Goal: Transaction & Acquisition: Download file/media

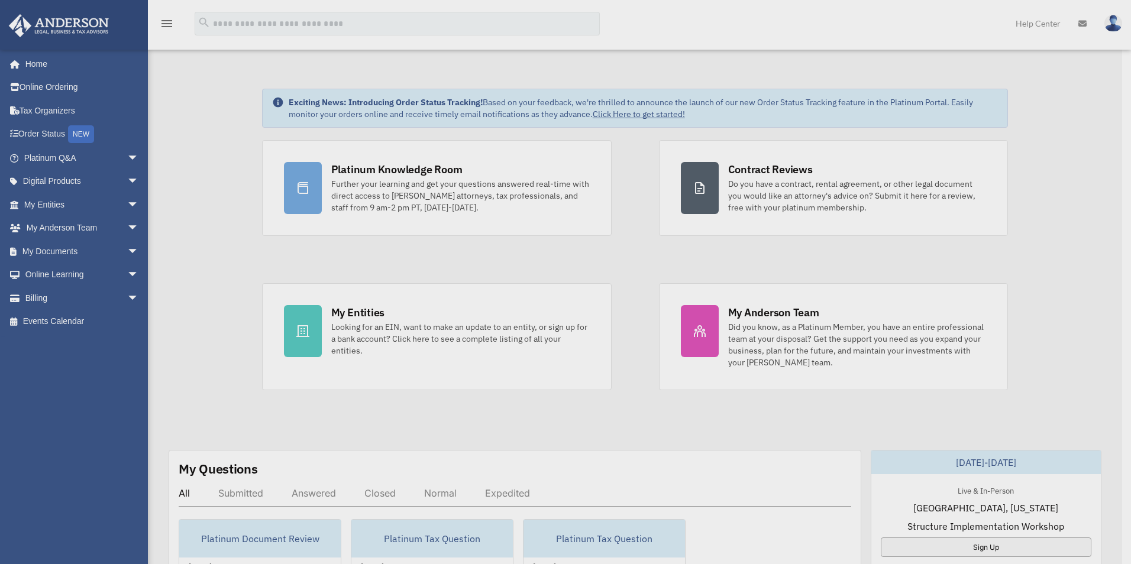
click at [68, 247] on div "x" at bounding box center [565, 282] width 1131 height 564
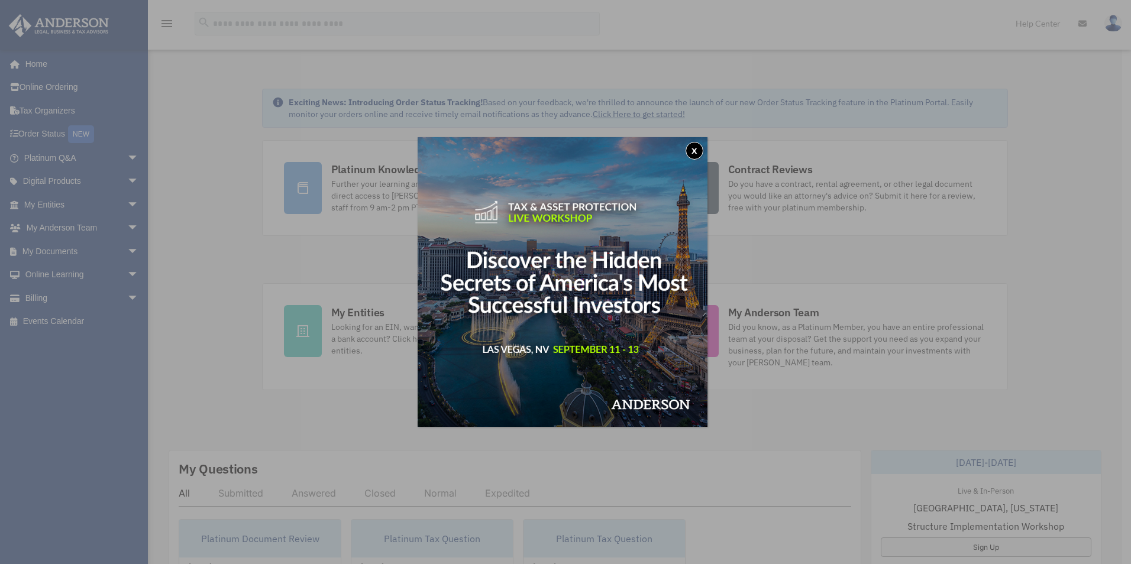
click at [698, 151] on button "x" at bounding box center [694, 151] width 18 height 18
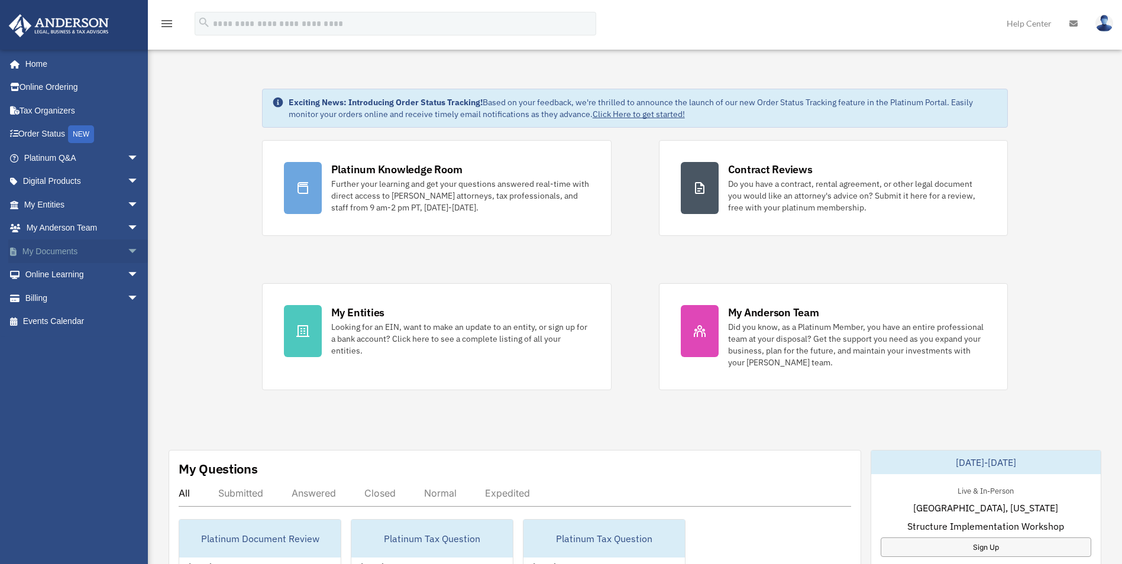
click at [50, 251] on link "My Documents arrow_drop_down" at bounding box center [82, 252] width 148 height 24
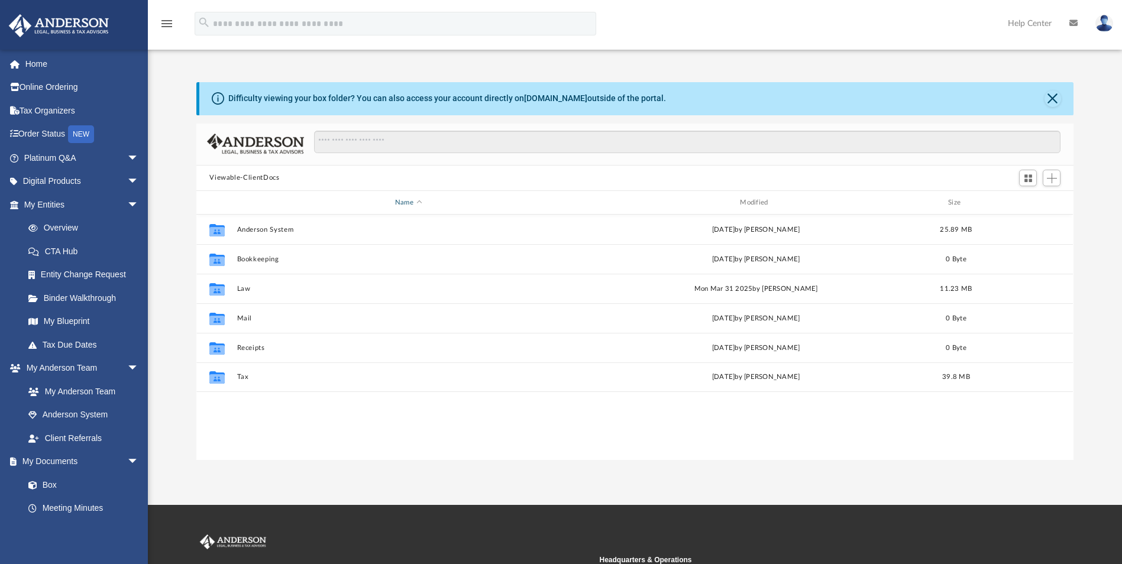
scroll to position [260, 868]
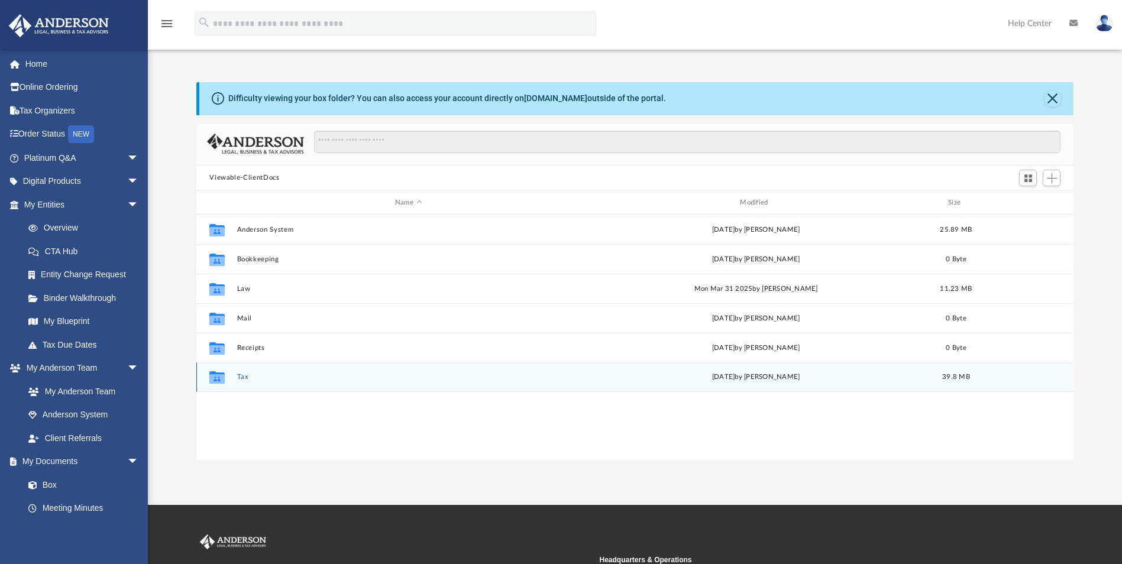
click at [240, 377] on button "Tax" at bounding box center [408, 378] width 342 height 8
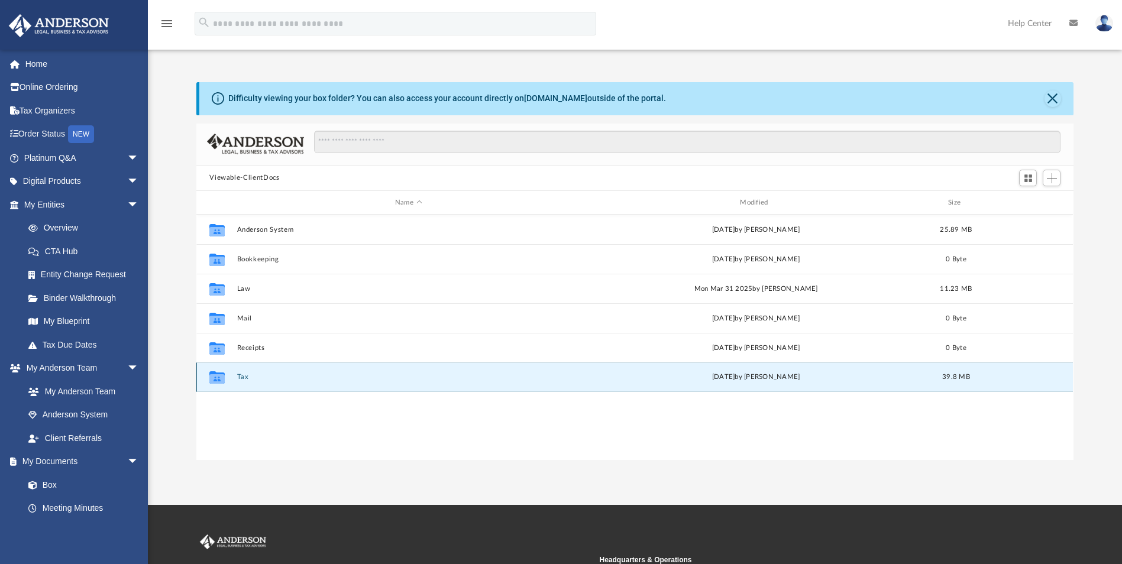
click at [240, 377] on button "Tax" at bounding box center [408, 378] width 342 height 8
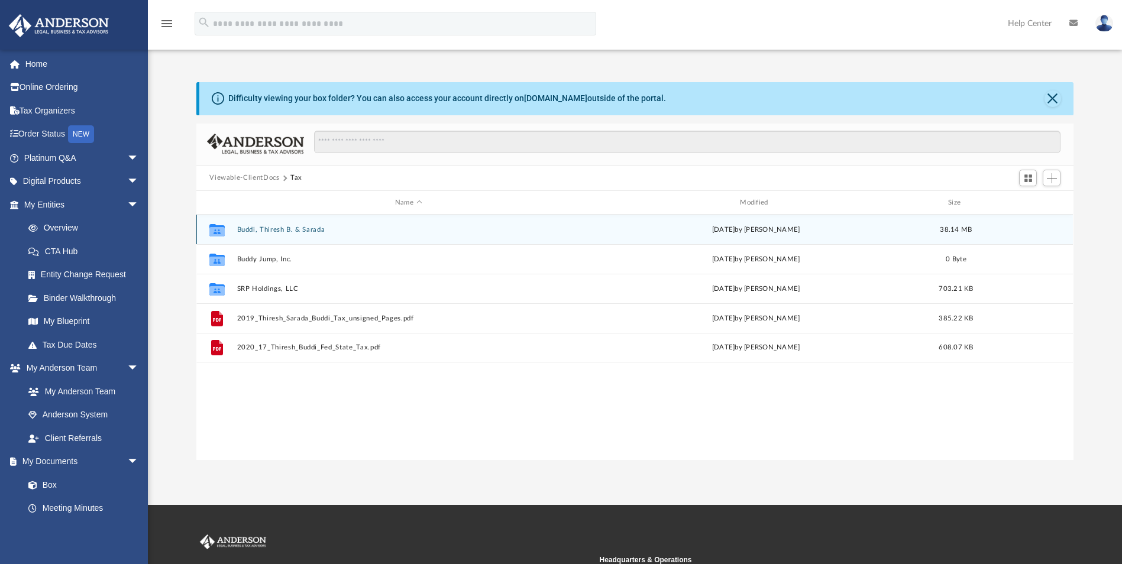
click at [289, 231] on button "Buddi, Thiresh B. & Sarada" at bounding box center [408, 230] width 342 height 8
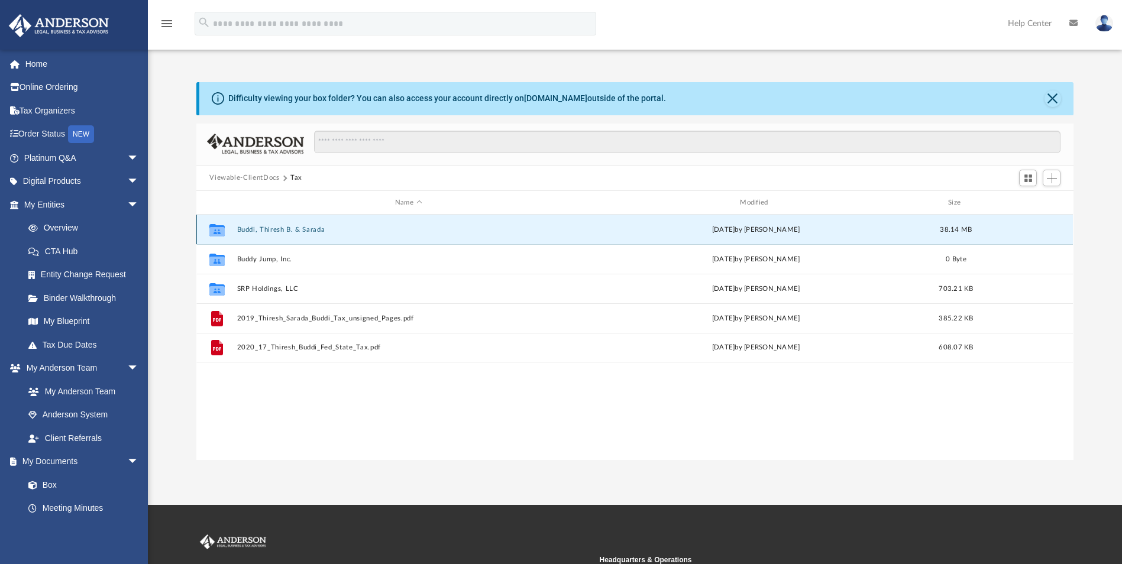
click at [289, 231] on button "Buddi, Thiresh B. & Sarada" at bounding box center [408, 230] width 342 height 8
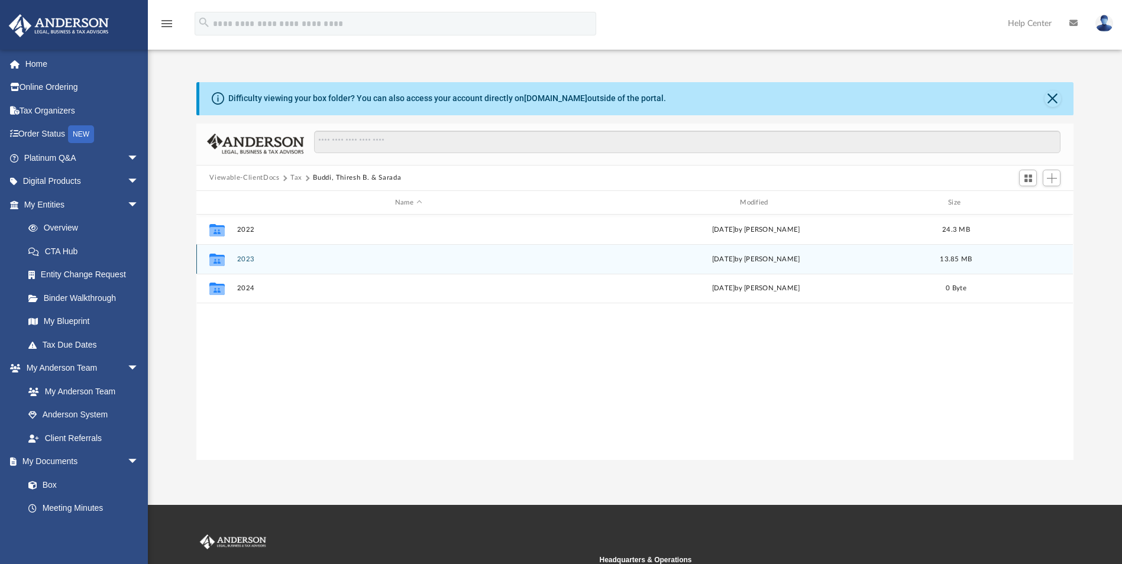
click at [243, 257] on button "2023" at bounding box center [408, 259] width 342 height 8
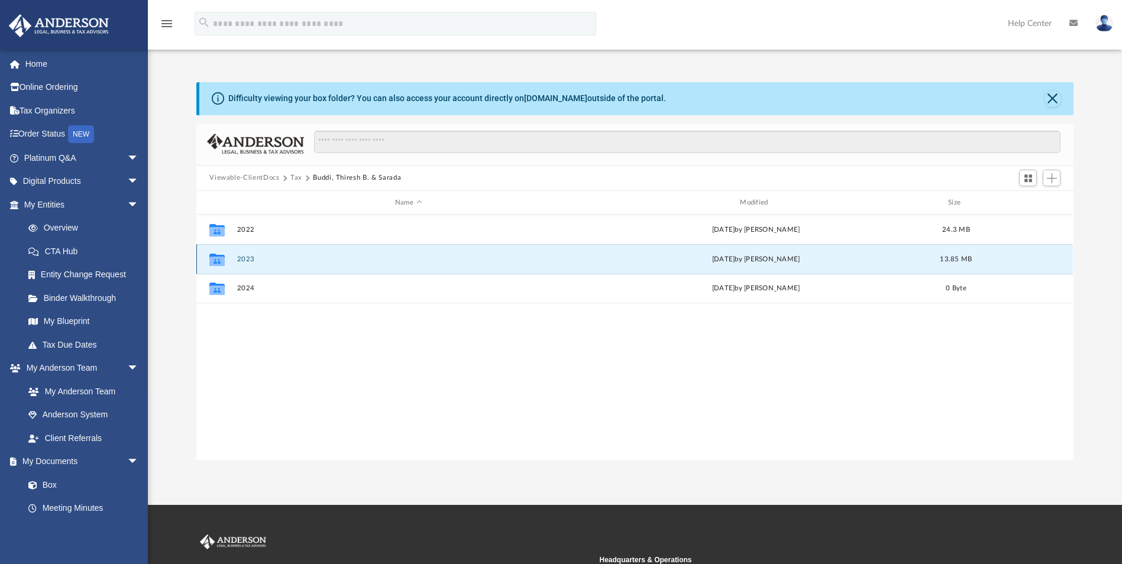
click at [243, 257] on button "2023" at bounding box center [408, 259] width 342 height 8
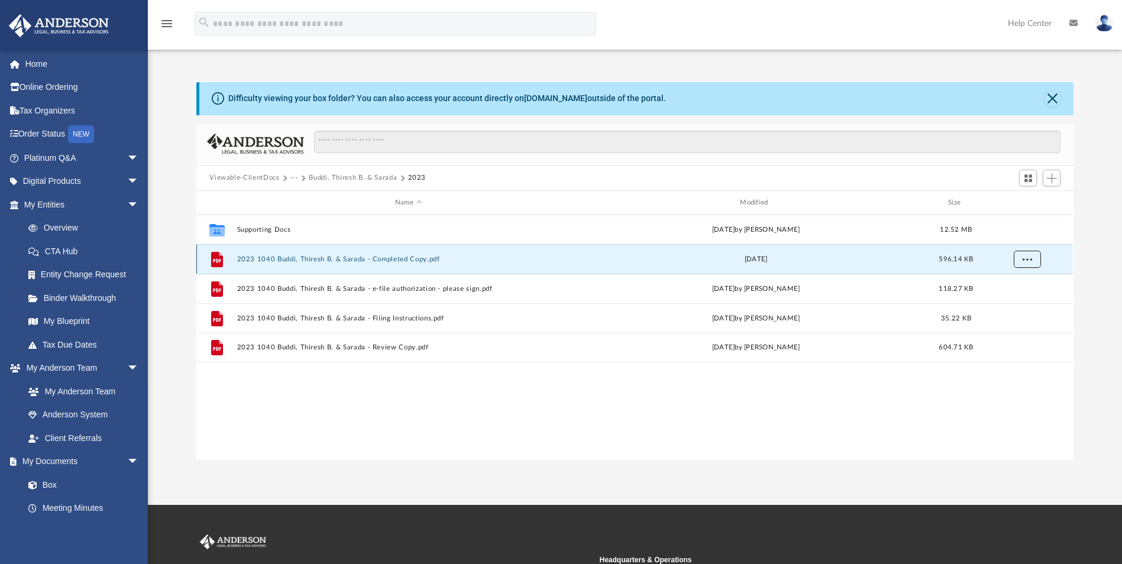
click at [1030, 257] on span "More options" at bounding box center [1027, 259] width 9 height 7
click at [1006, 302] on li "Download" at bounding box center [1016, 302] width 34 height 12
